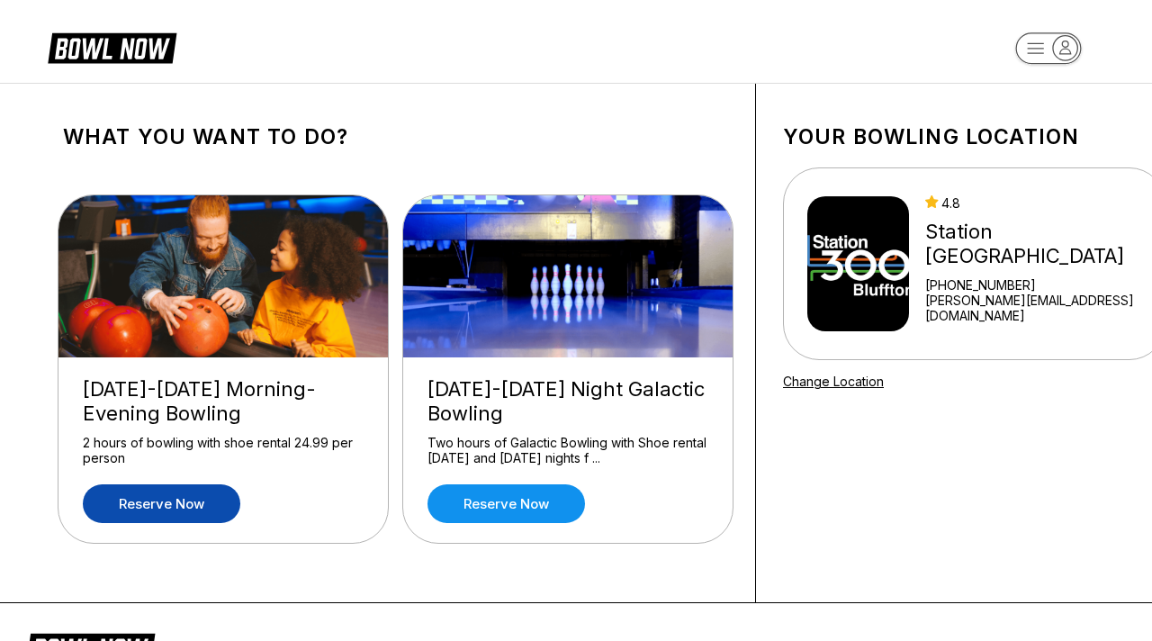
click at [176, 506] on link "Reserve now" at bounding box center [162, 503] width 158 height 39
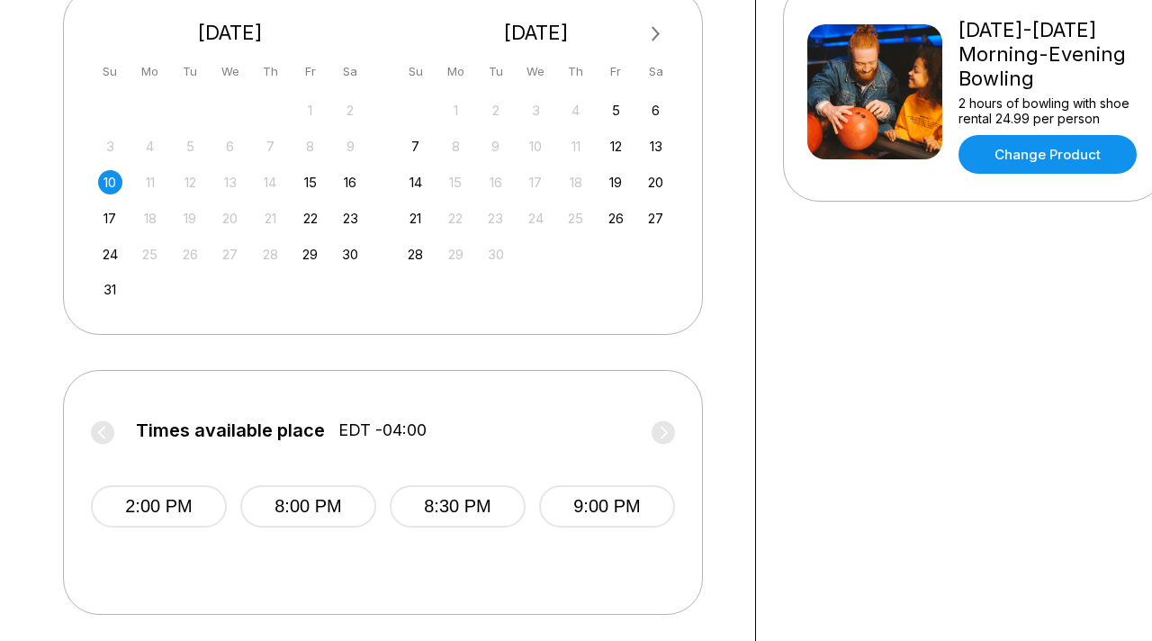
scroll to position [506, 0]
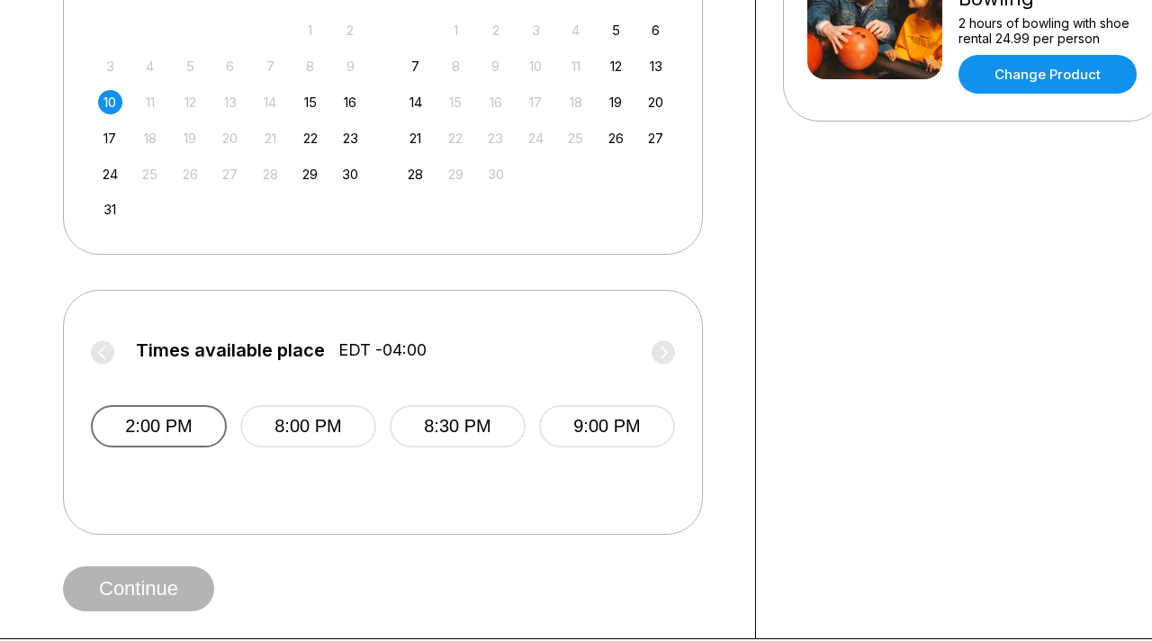
click at [123, 447] on button "2:00 PM" at bounding box center [159, 426] width 136 height 42
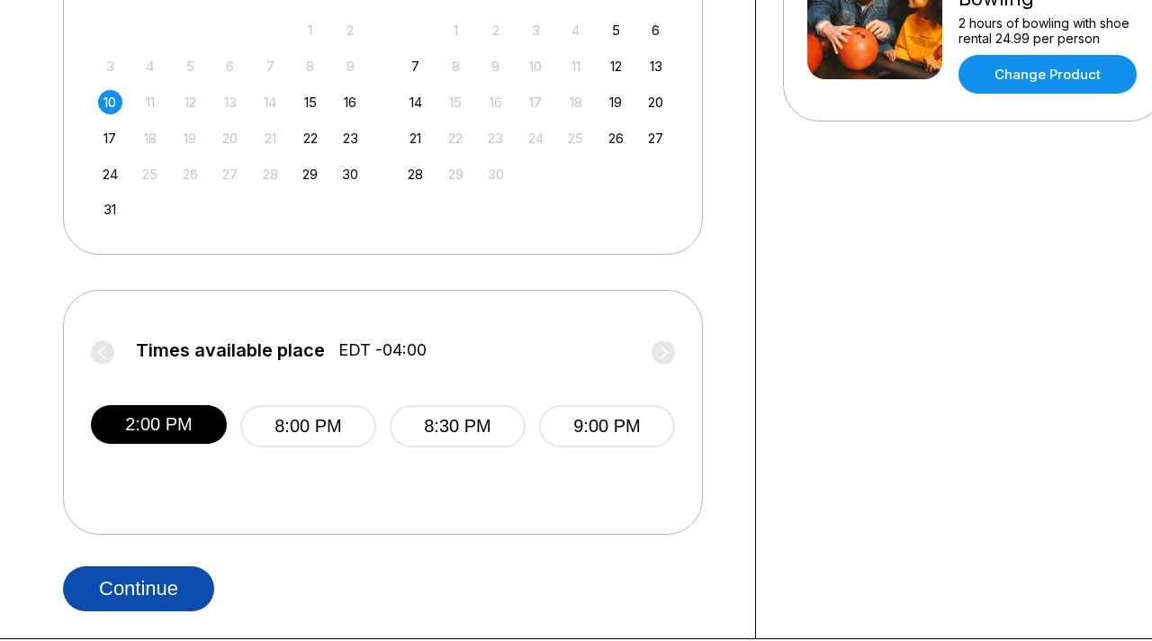
click at [137, 611] on button "Continue" at bounding box center [138, 588] width 151 height 45
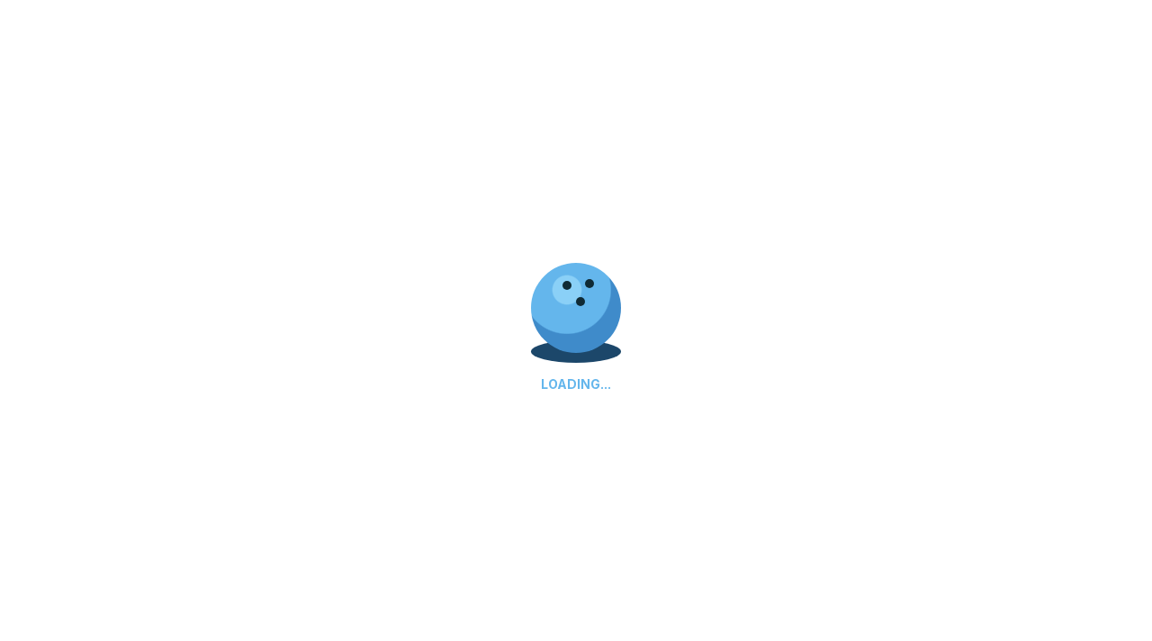
select select "**"
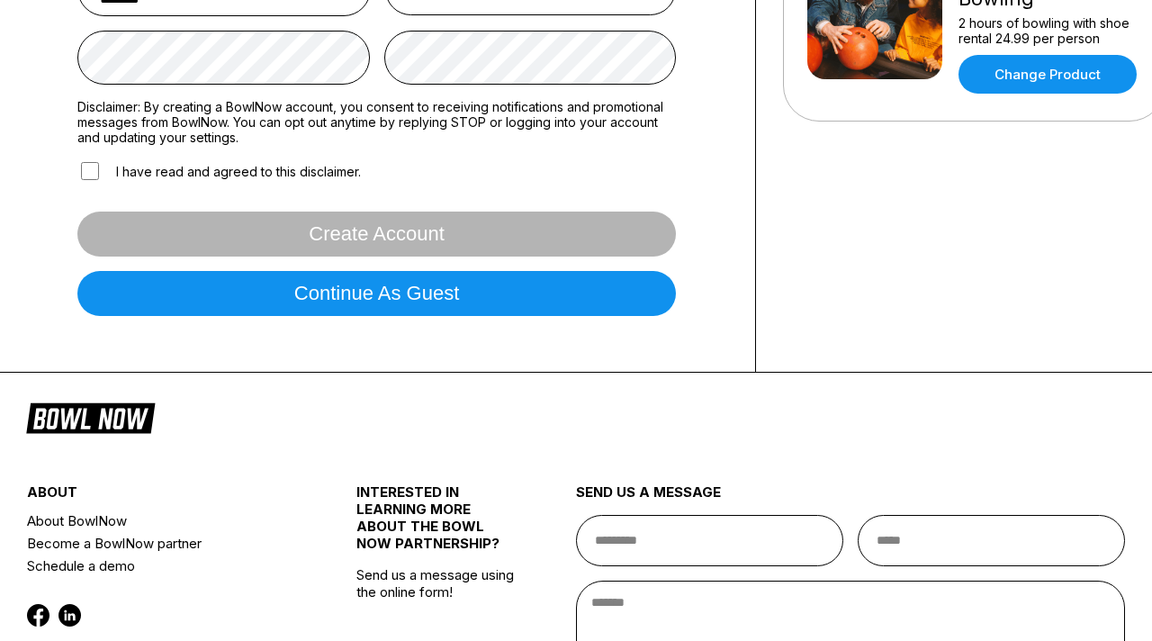
scroll to position [0, 0]
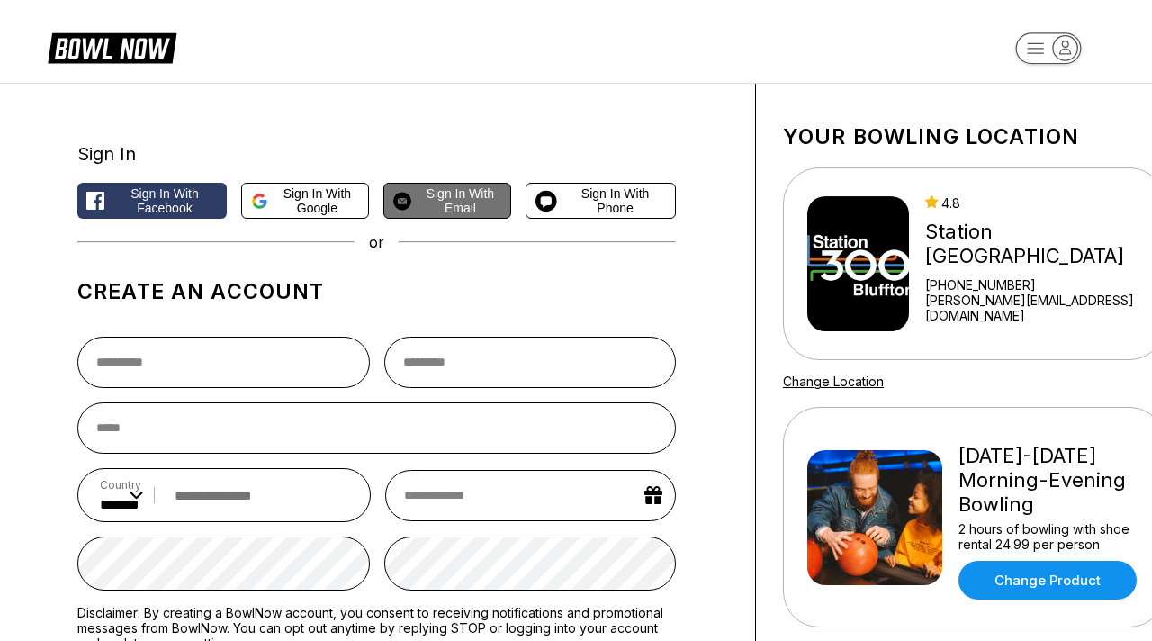
click at [444, 206] on span "Sign in with Email" at bounding box center [460, 200] width 83 height 29
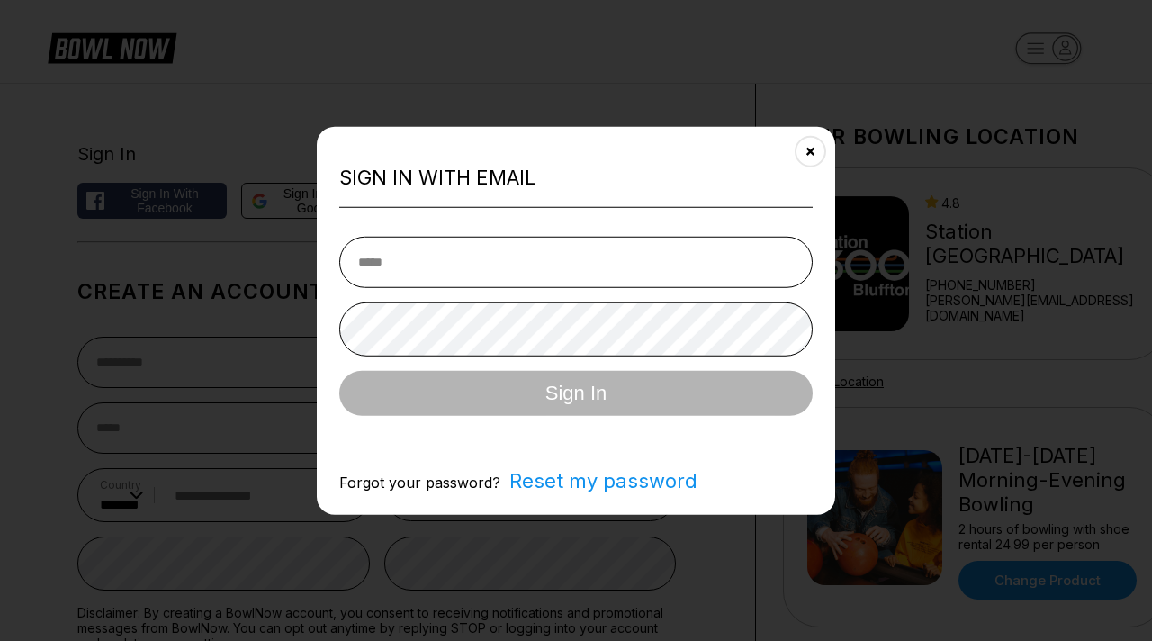
type input "**********"
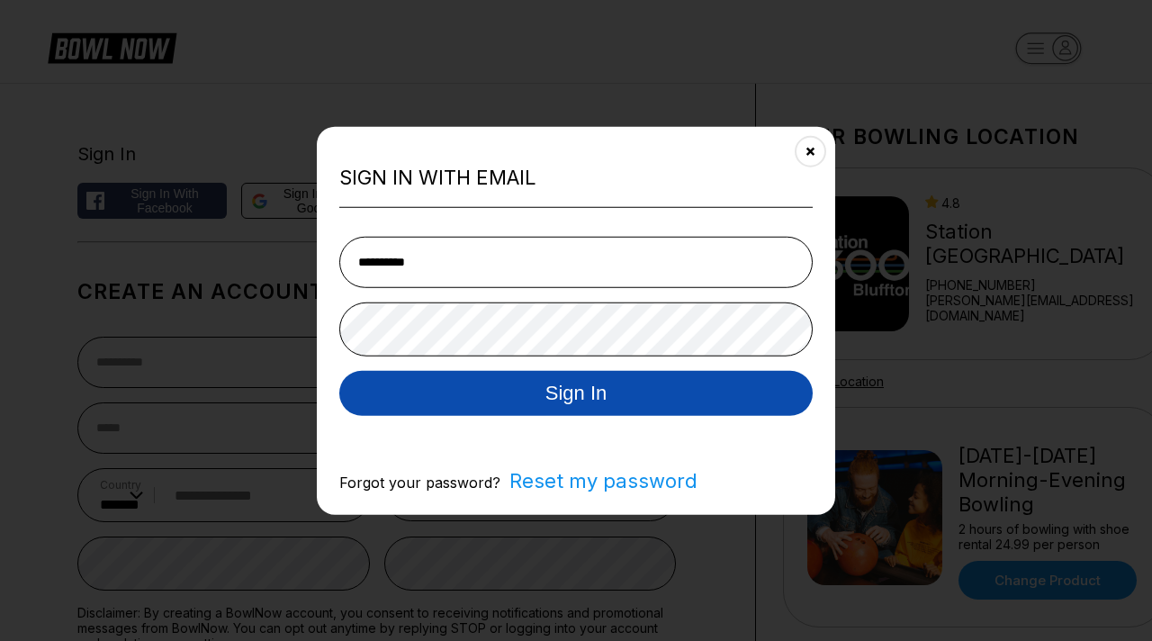
click at [578, 393] on button "Sign In" at bounding box center [576, 392] width 474 height 45
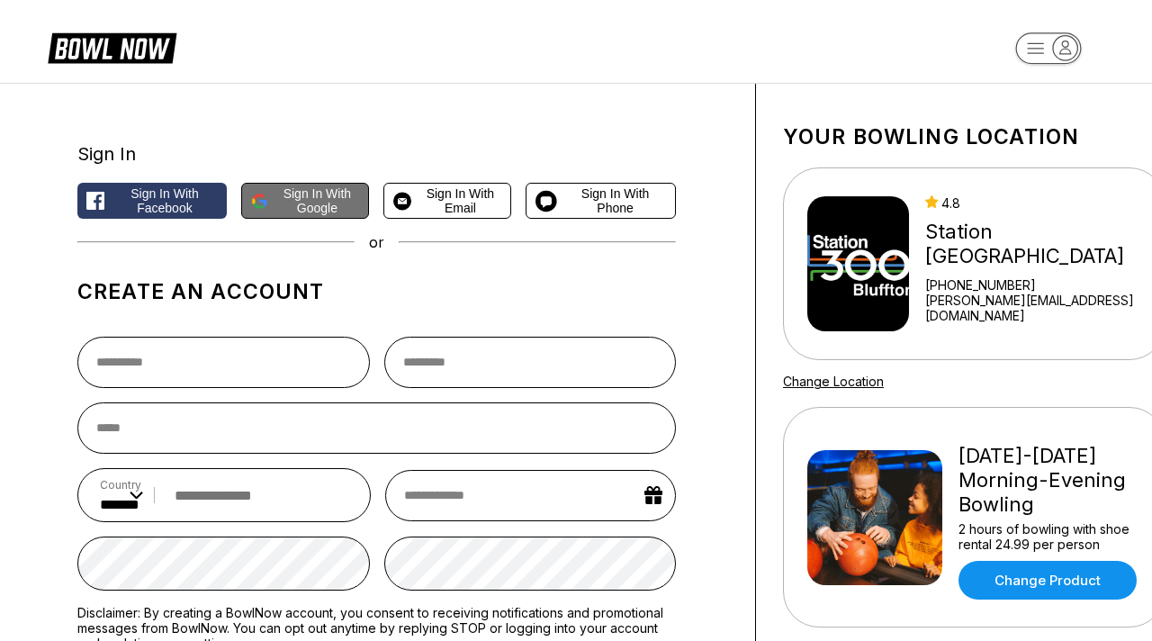
click at [326, 197] on span "Sign in with Google" at bounding box center [317, 200] width 85 height 29
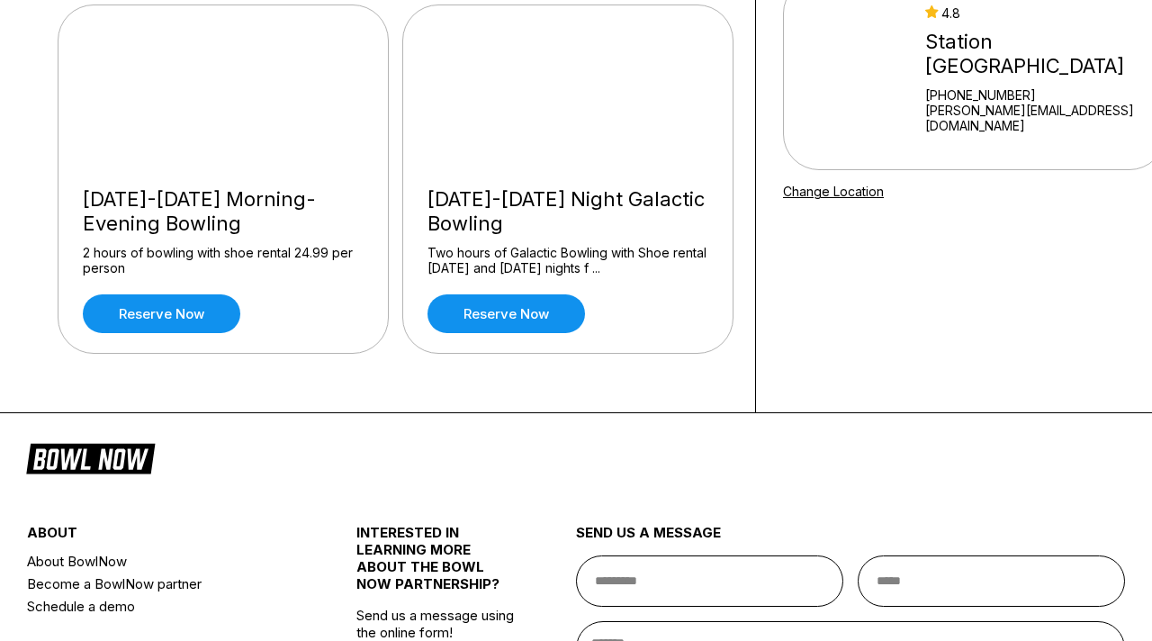
scroll to position [220, 0]
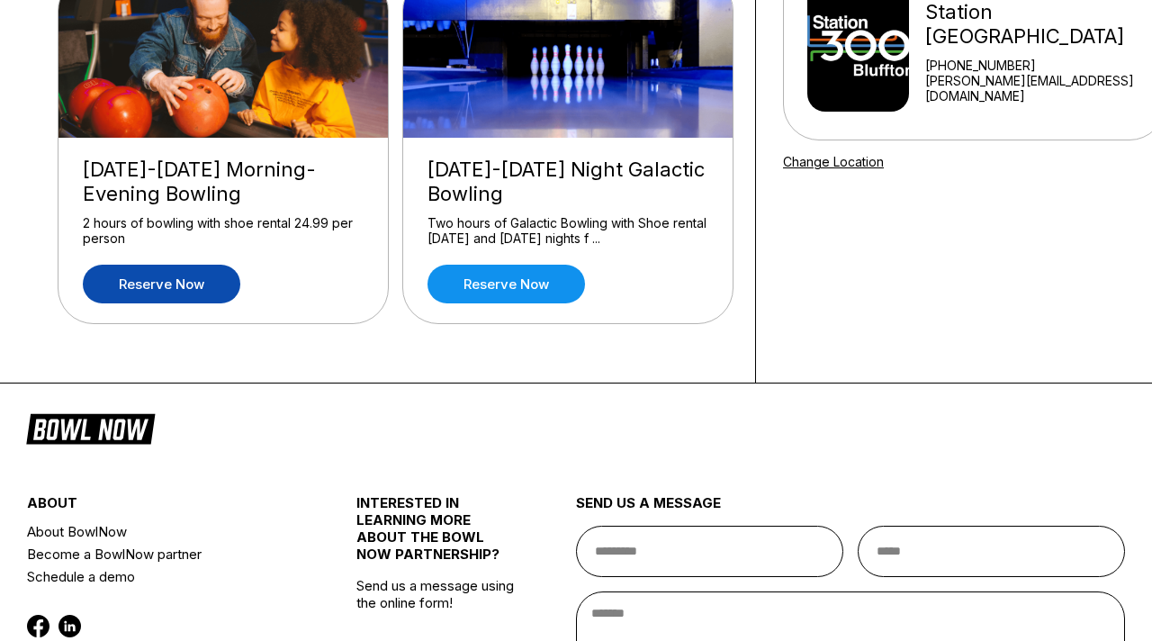
click at [203, 277] on link "Reserve now" at bounding box center [162, 284] width 158 height 39
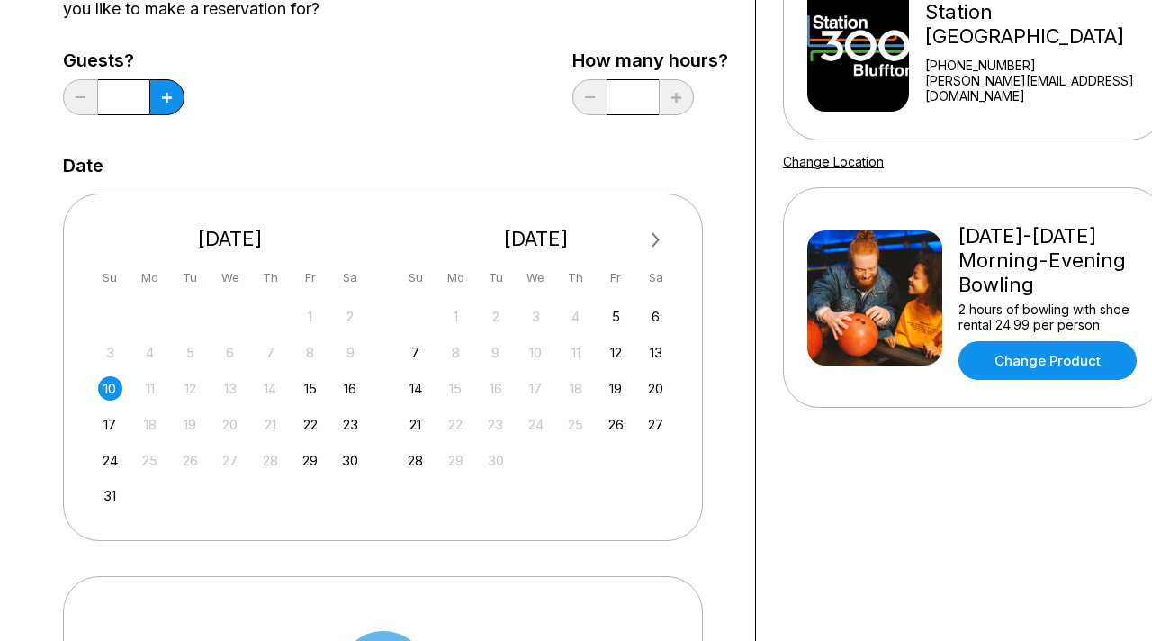
scroll to position [0, 0]
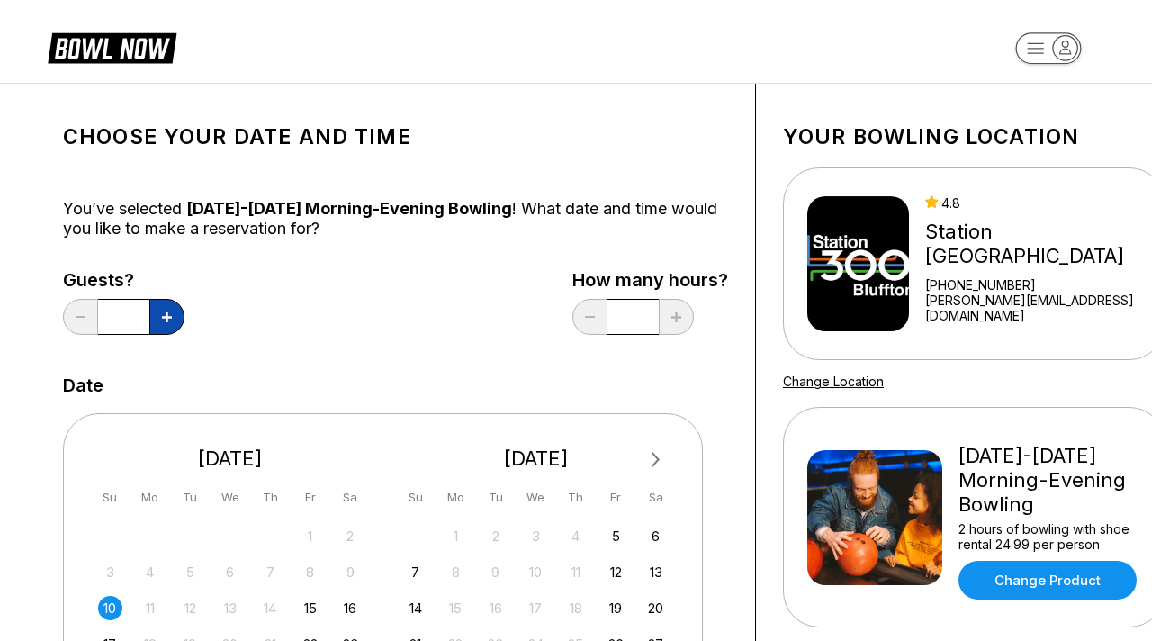
click at [166, 321] on icon at bounding box center [167, 317] width 10 height 10
type input "*"
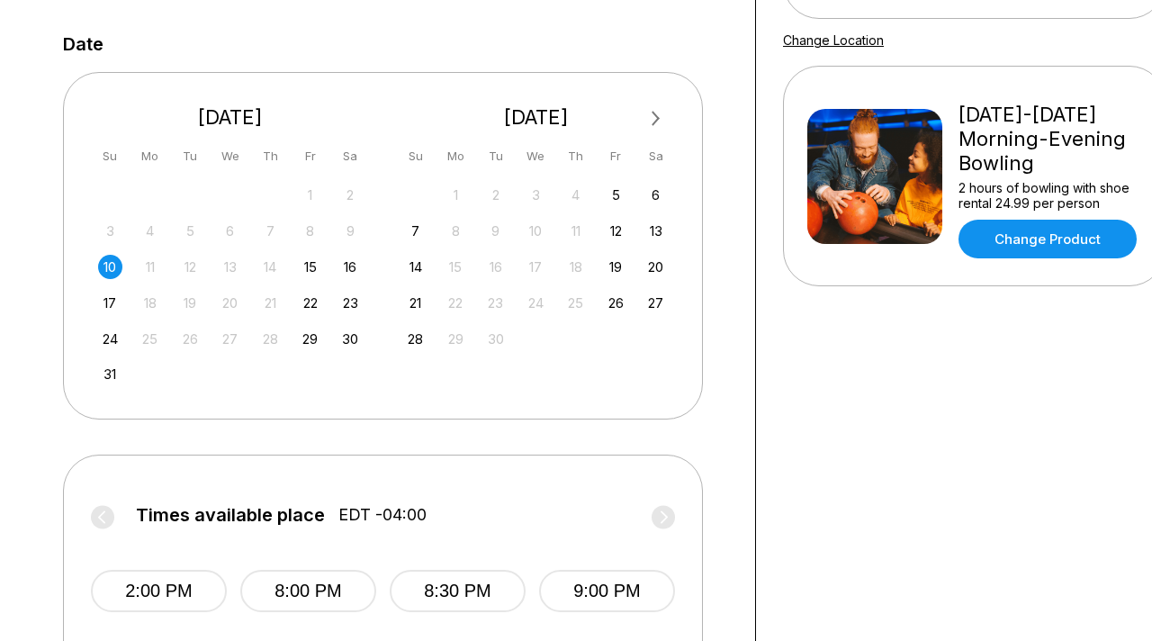
scroll to position [355, 0]
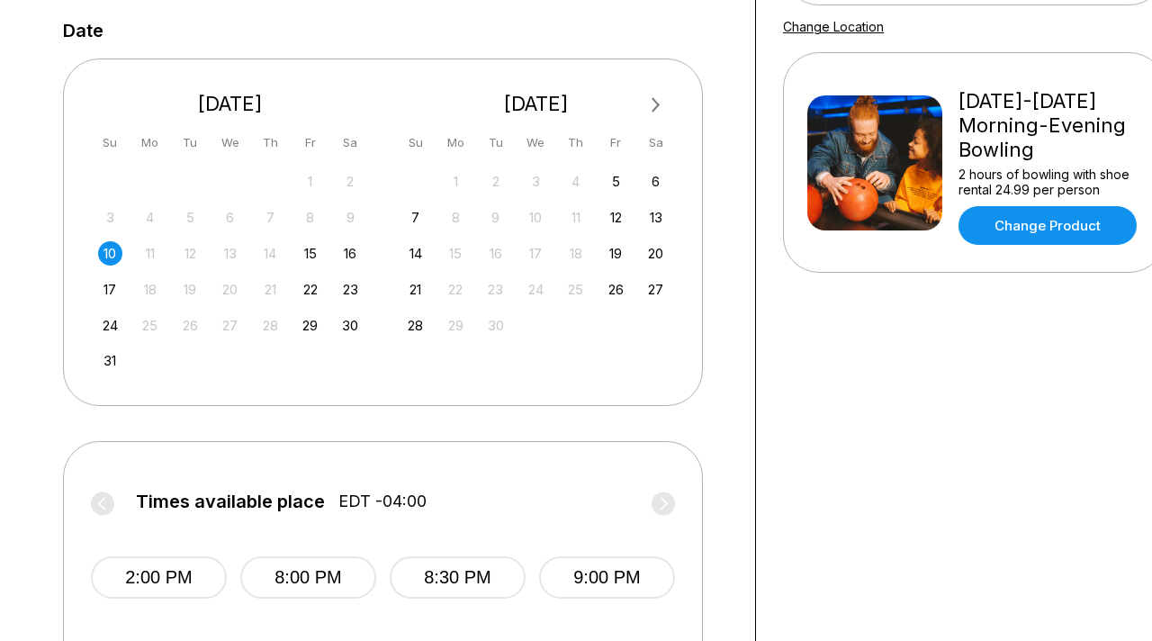
click at [111, 264] on div "10" at bounding box center [110, 253] width 24 height 24
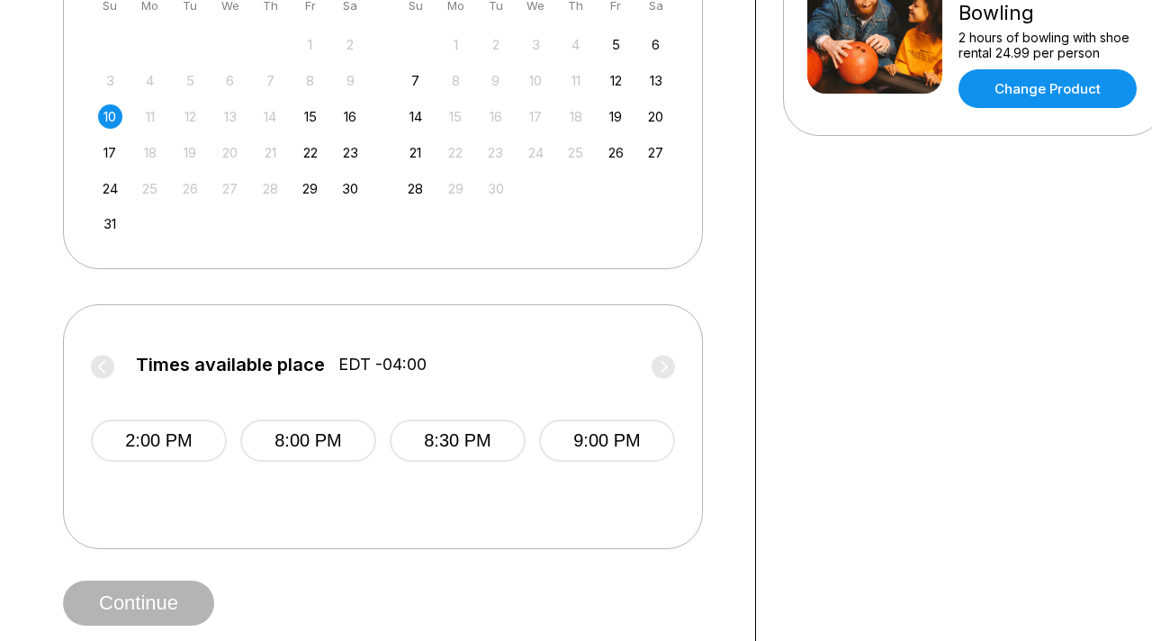
scroll to position [571, 0]
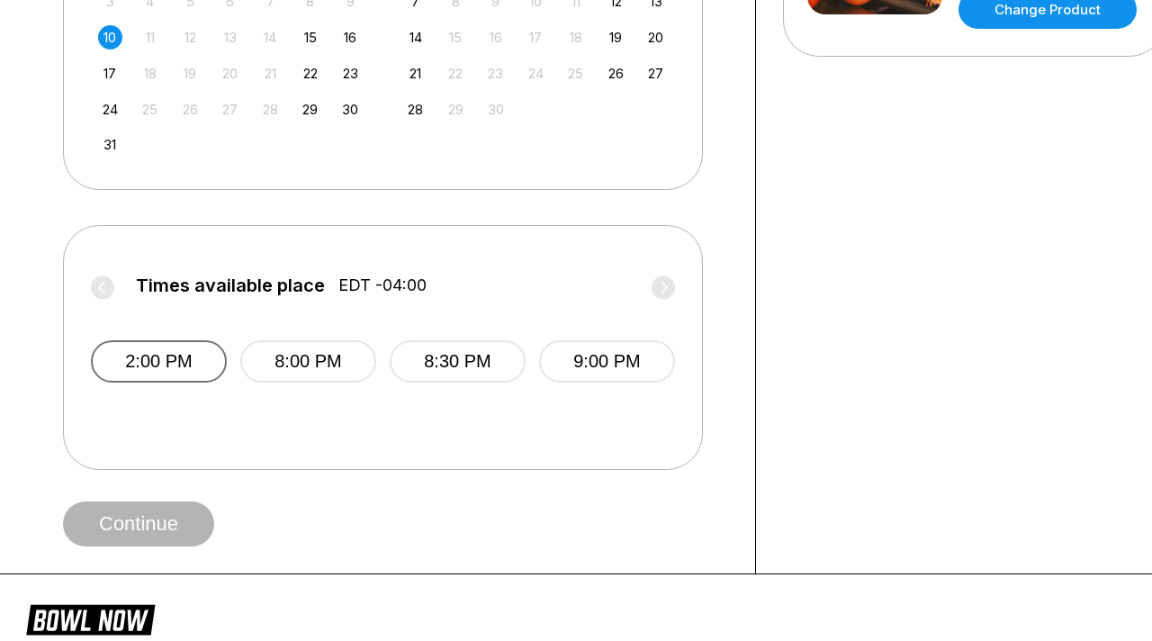
click at [163, 380] on button "2:00 PM" at bounding box center [159, 361] width 136 height 42
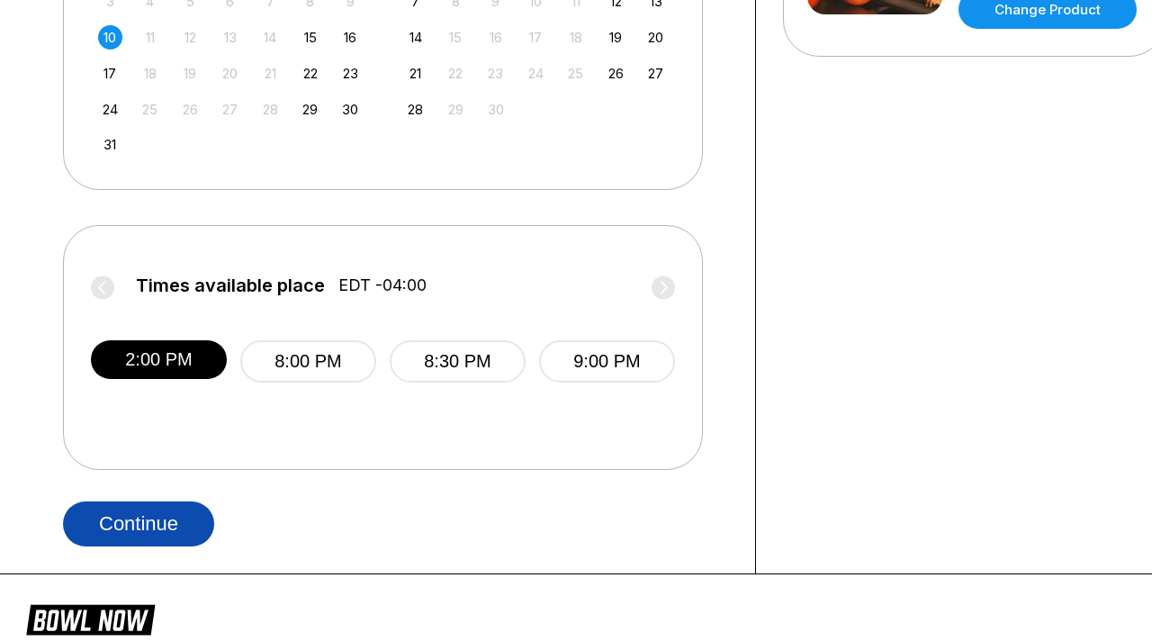
click at [168, 546] on button "Continue" at bounding box center [138, 523] width 151 height 45
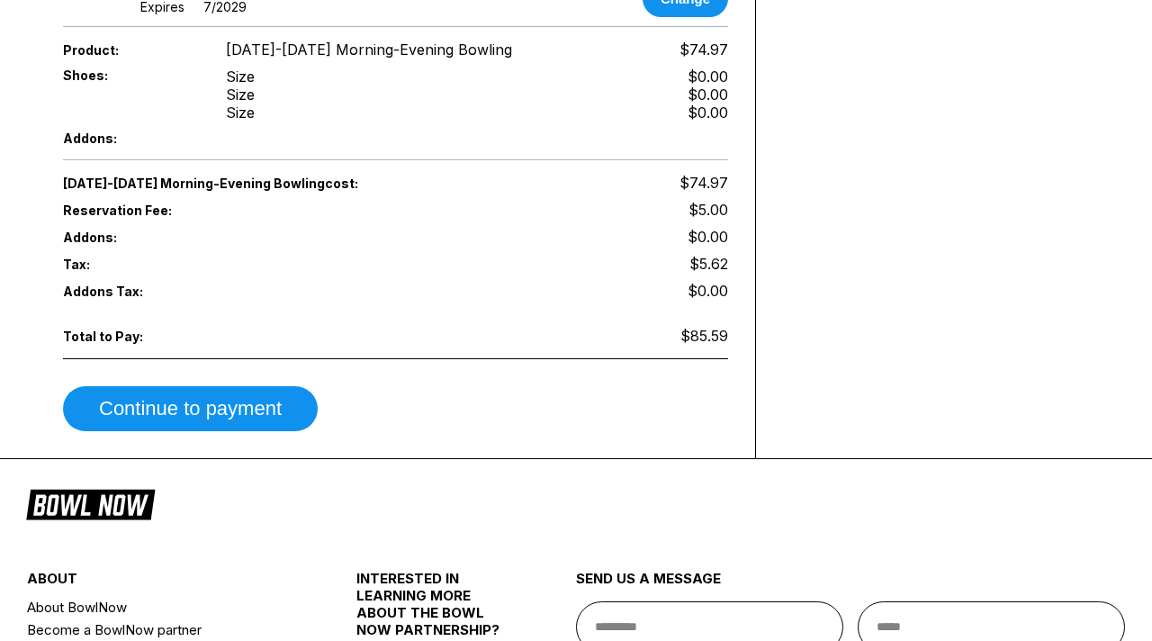
scroll to position [777, 0]
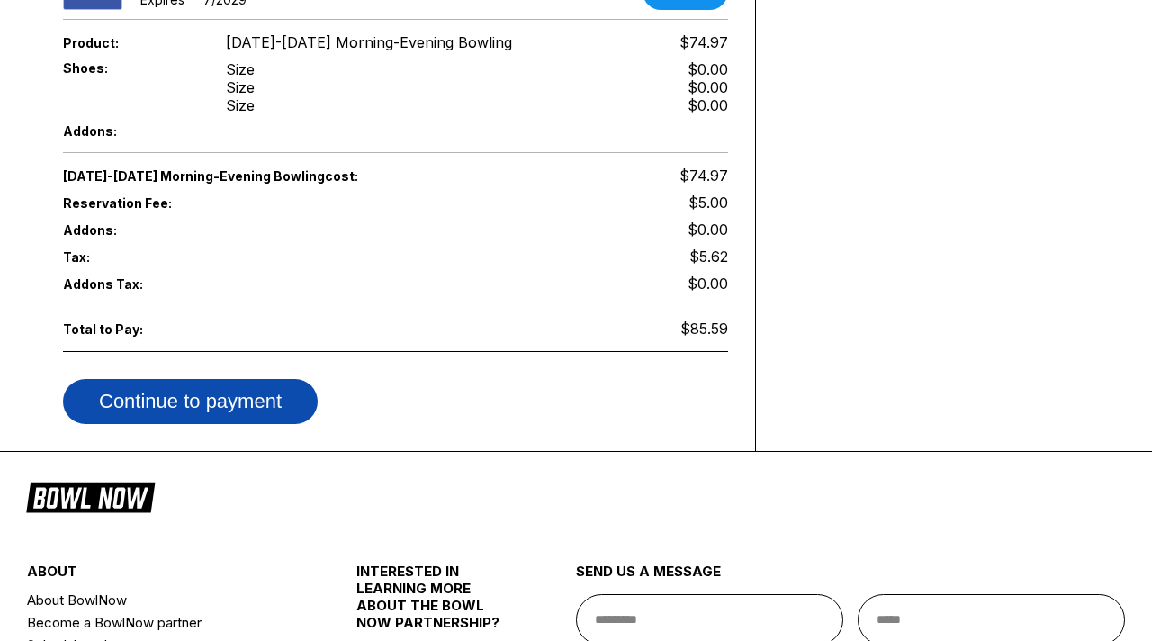
click at [171, 415] on button "Continue to payment" at bounding box center [190, 401] width 255 height 45
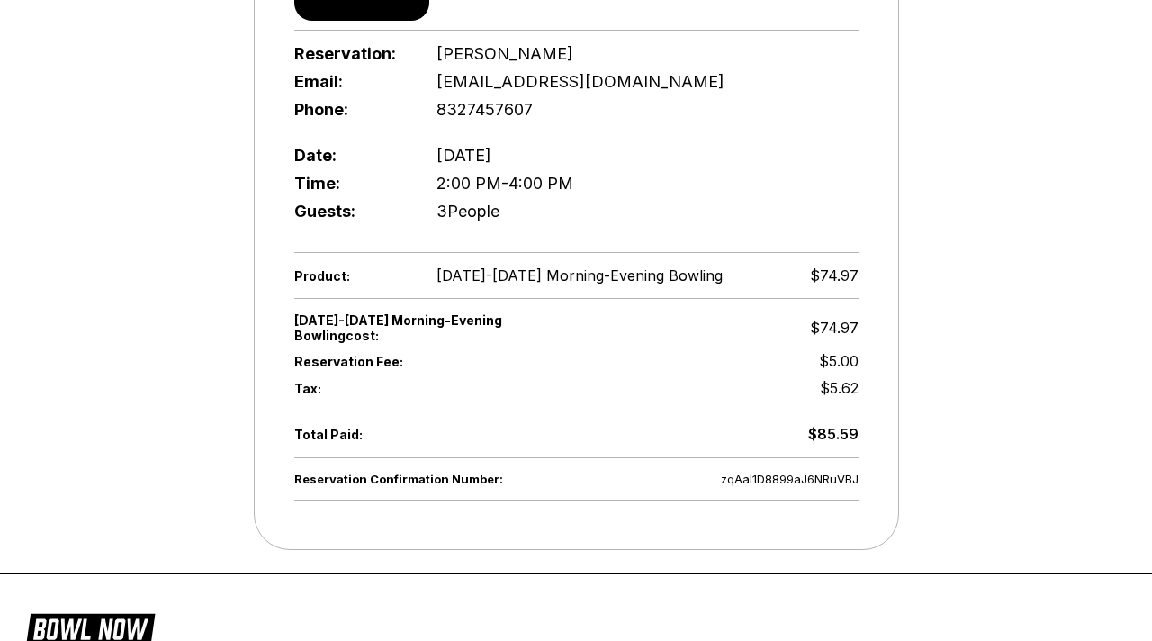
scroll to position [498, 0]
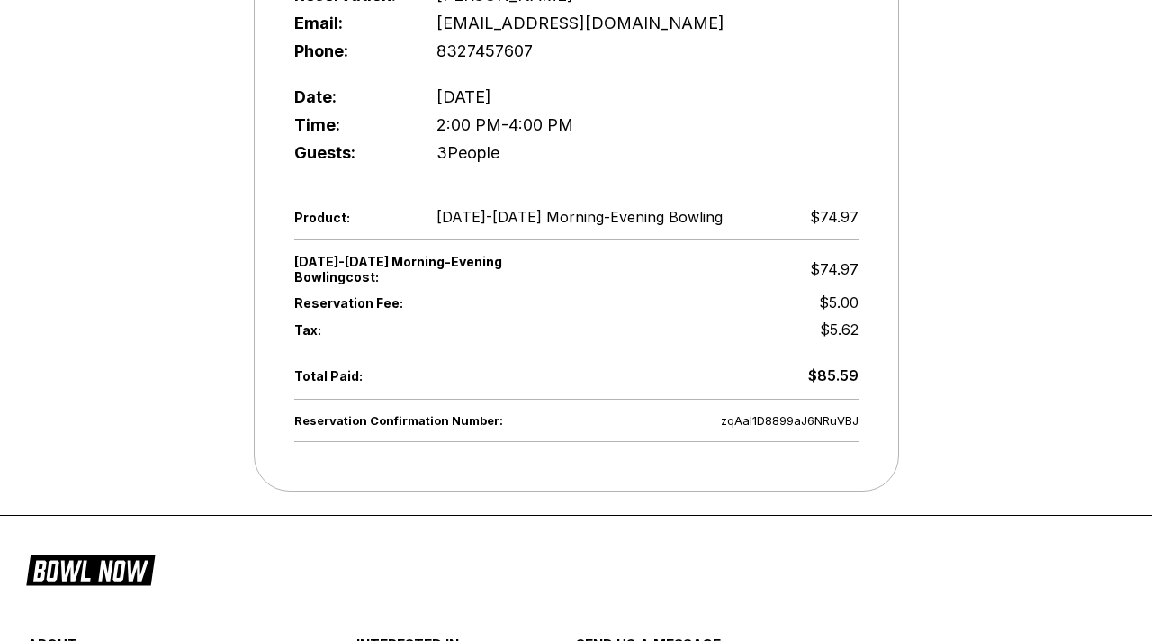
click at [1010, 266] on div "Reservation Confirmation Number: zqAal1D8899aJ6NRuVBJ Thank you for booking wit…" at bounding box center [576, 55] width 1152 height 940
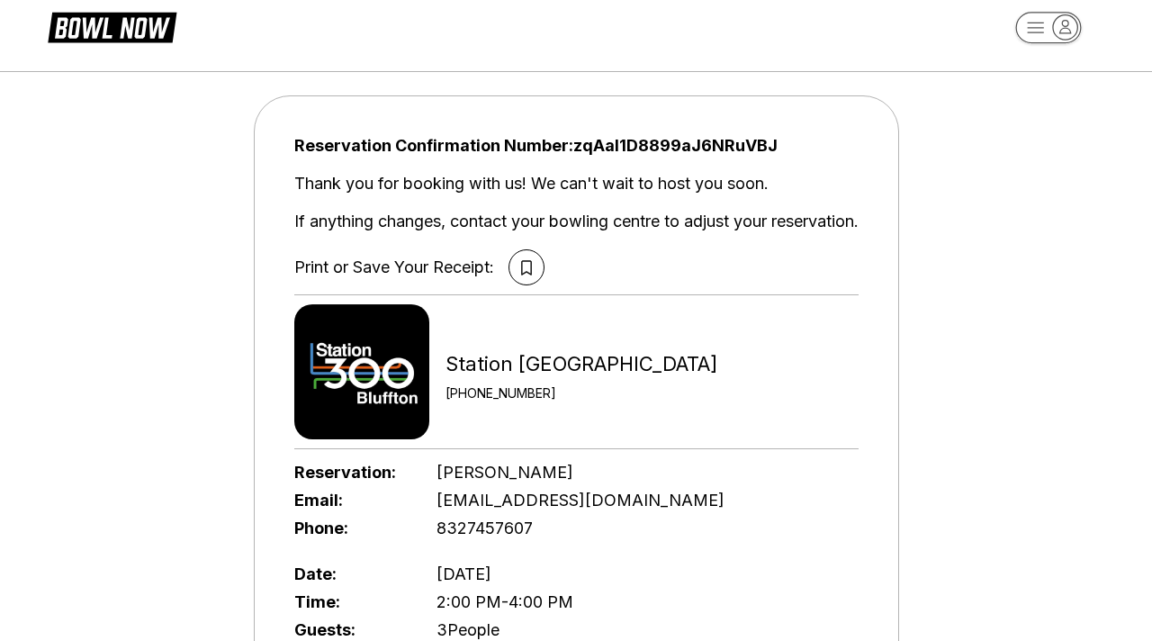
scroll to position [25, 0]
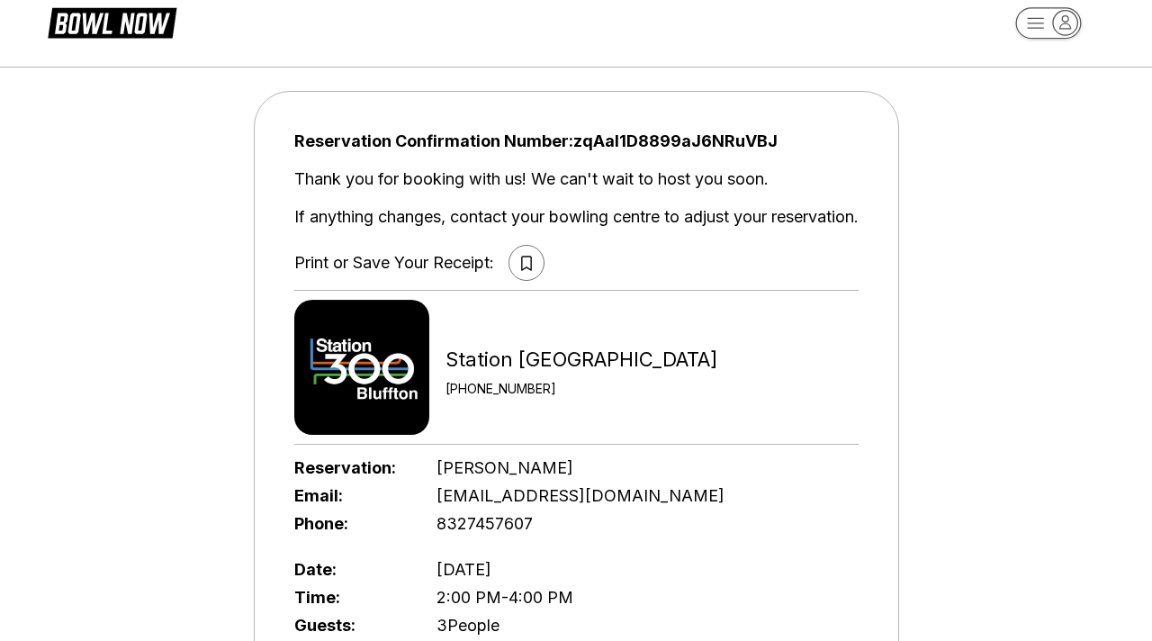
click at [527, 259] on icon at bounding box center [526, 263] width 11 height 15
